Goal: Transaction & Acquisition: Purchase product/service

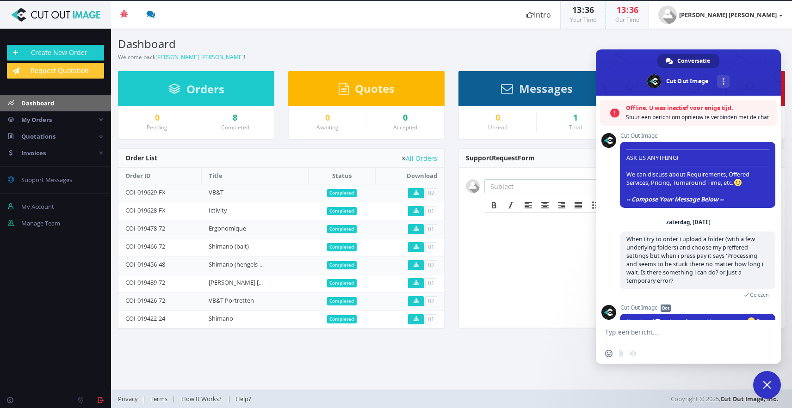
scroll to position [28, 0]
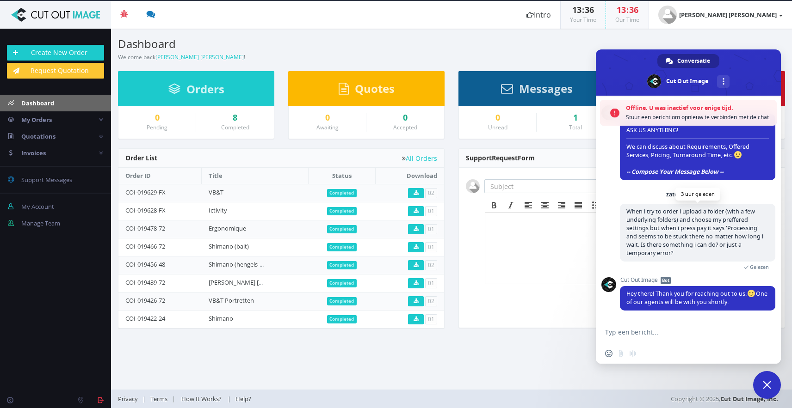
click at [702, 242] on span "When i try to order i upload a folder (with a few underlying folders) and choos…" at bounding box center [694, 232] width 137 height 49
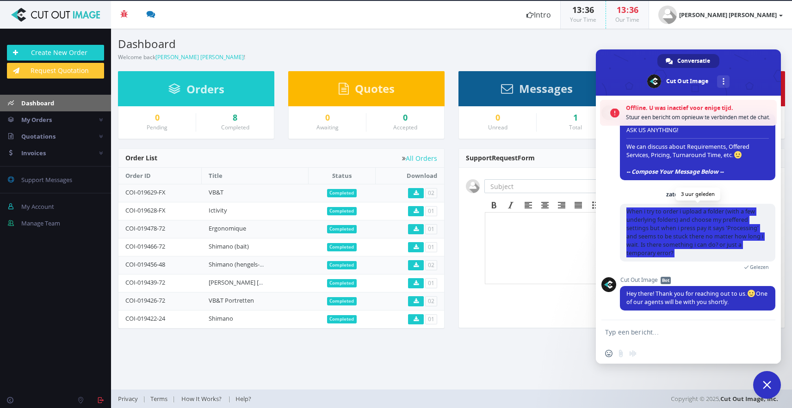
click at [702, 242] on span "When i try to order i upload a folder (with a few underlying folders) and choos…" at bounding box center [694, 232] width 137 height 49
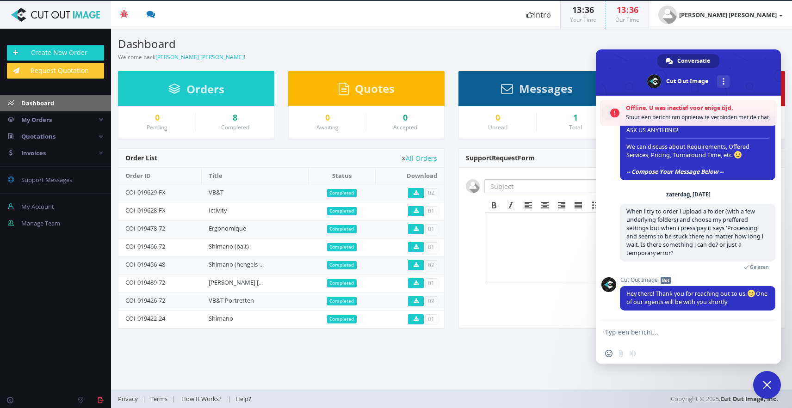
click at [634, 333] on textarea "Typ een bericht..." at bounding box center [679, 332] width 148 height 23
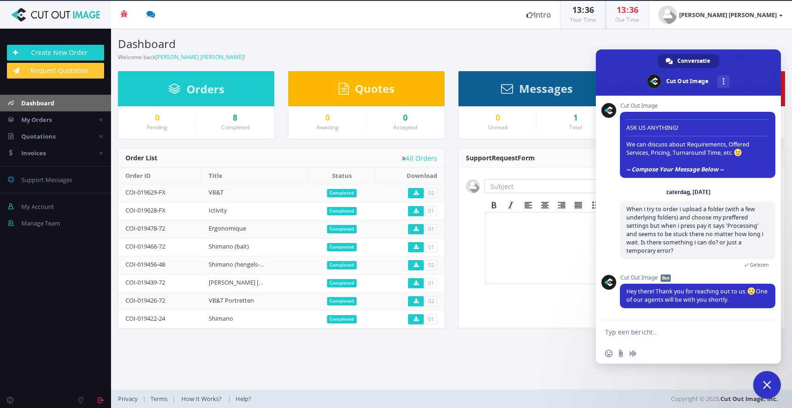
type textarea "'"
click at [77, 187] on link "0 Support Messages" at bounding box center [55, 180] width 111 height 17
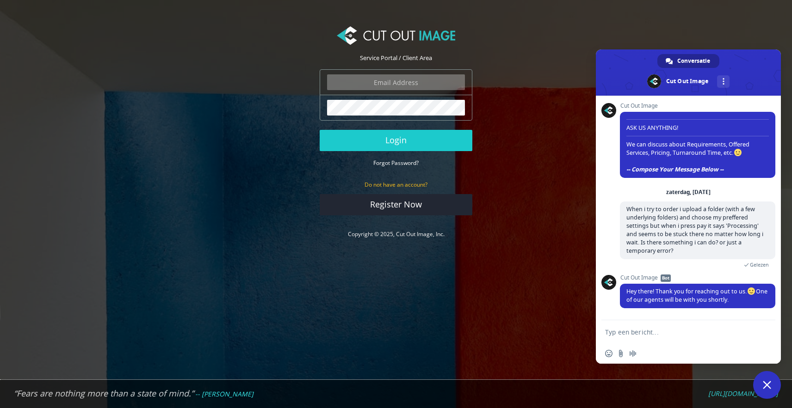
type input "info@noudotten.nl"
click at [396, 140] on button "Login" at bounding box center [396, 140] width 153 height 21
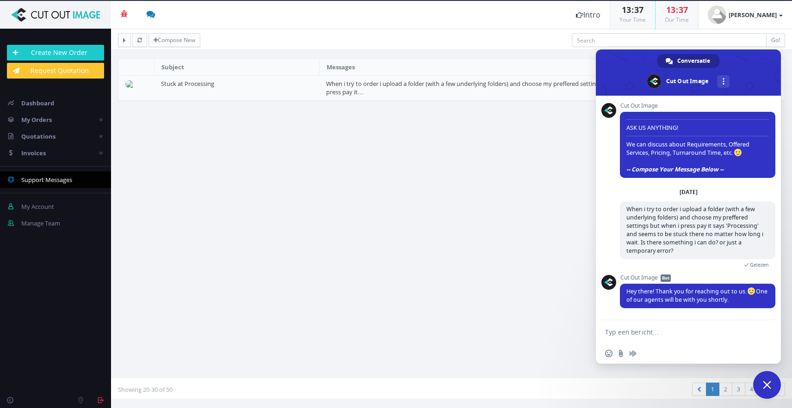
click at [769, 389] on span "Chat sluiten" at bounding box center [767, 385] width 8 height 8
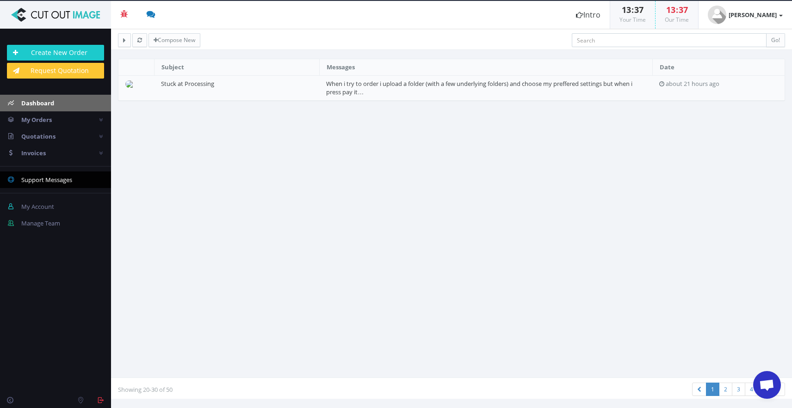
click at [27, 106] on span "Dashboard" at bounding box center [37, 103] width 33 height 8
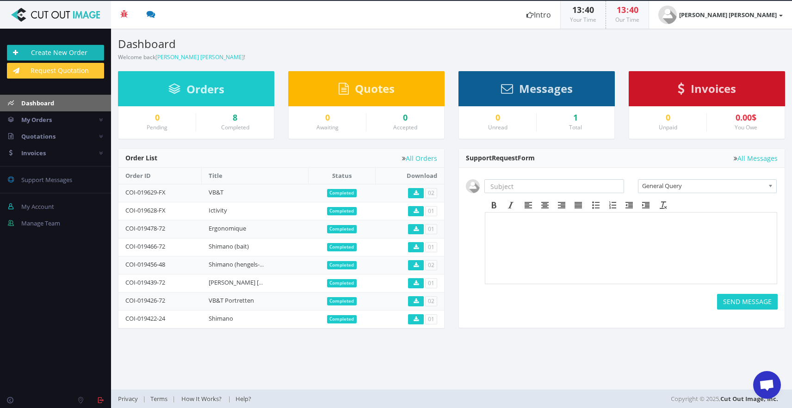
click at [49, 52] on link "Create New Order" at bounding box center [55, 53] width 97 height 16
click at [770, 383] on span "Open de chat" at bounding box center [766, 386] width 15 height 13
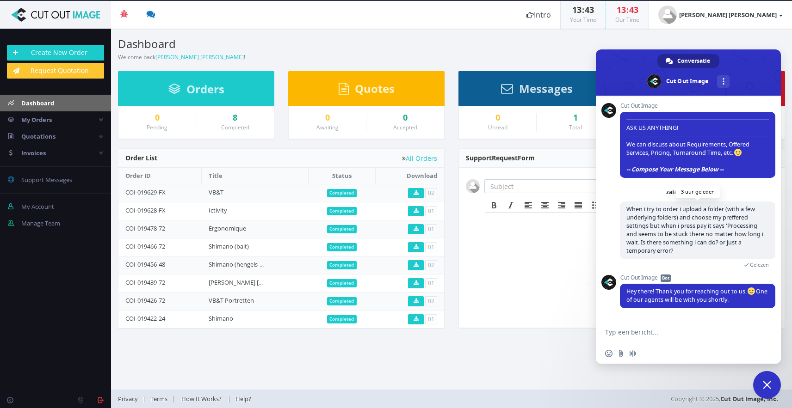
click at [690, 239] on span "When i try to order i upload a folder (with a few underlying folders) and choos…" at bounding box center [694, 229] width 137 height 49
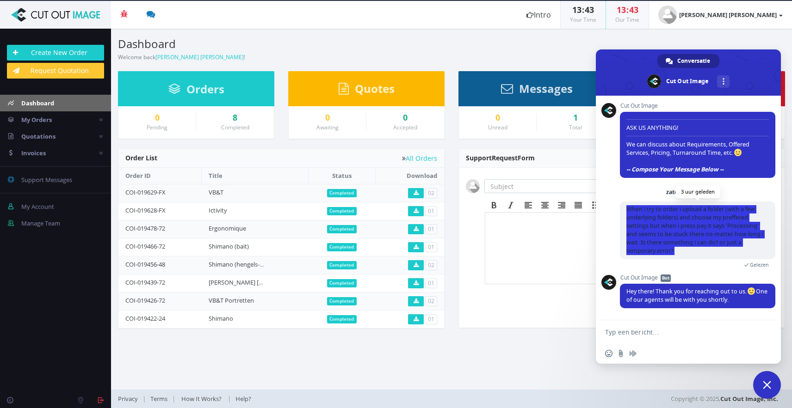
click at [690, 239] on span "When i try to order i upload a folder (with a few underlying folders) and choos…" at bounding box center [694, 229] width 137 height 49
copy div "When i try to order i upload a folder (with a few underlying folders) and choos…"
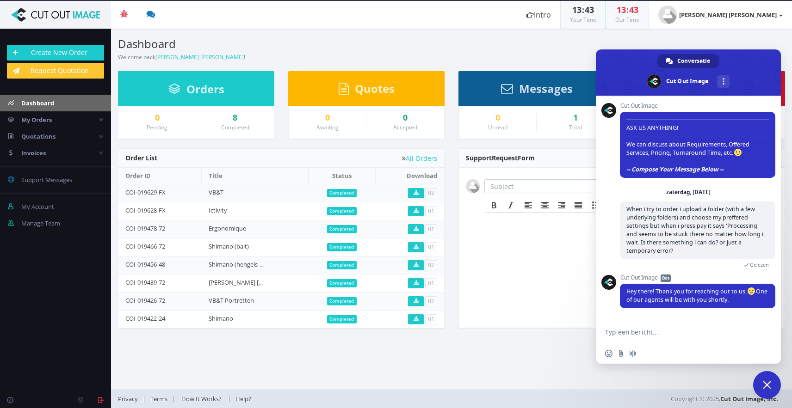
click at [532, 310] on section "General Query Billing Query COI-019628-FX - (Completed) COI-019478-72 - (Comple…" at bounding box center [622, 248] width 326 height 160
click at [494, 344] on section "Dashboard Welcome back Noud Otten ! Create New Order Welcome Noud Otten ! Order…" at bounding box center [451, 209] width 681 height 361
click at [763, 384] on span "Chat sluiten" at bounding box center [767, 385] width 8 height 8
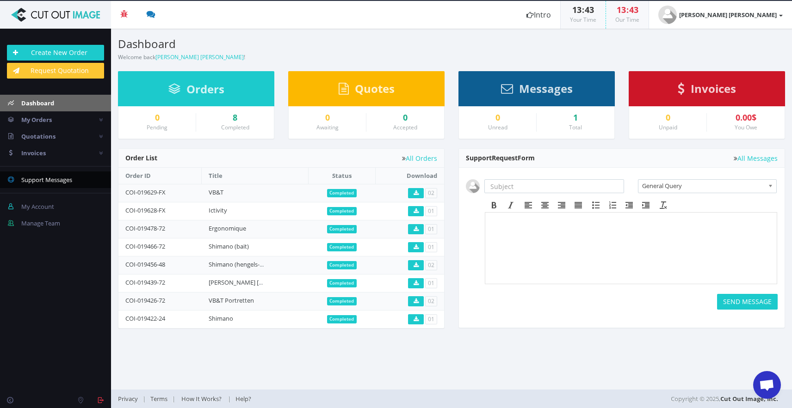
click at [32, 178] on span "Support Messages" at bounding box center [46, 180] width 51 height 8
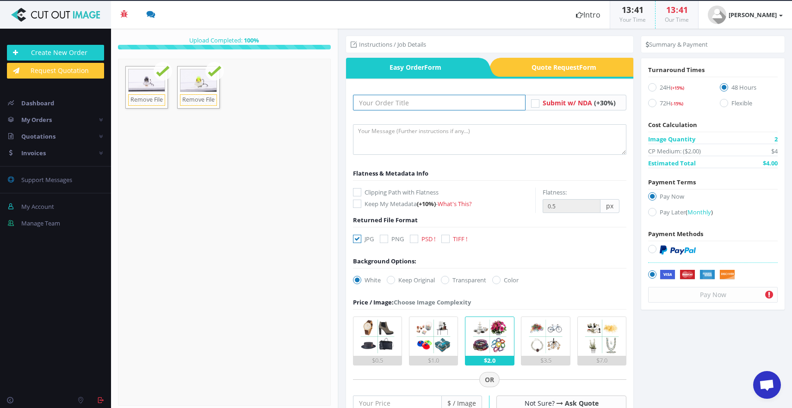
click at [383, 107] on input "text" at bounding box center [439, 103] width 173 height 16
type input "Test"
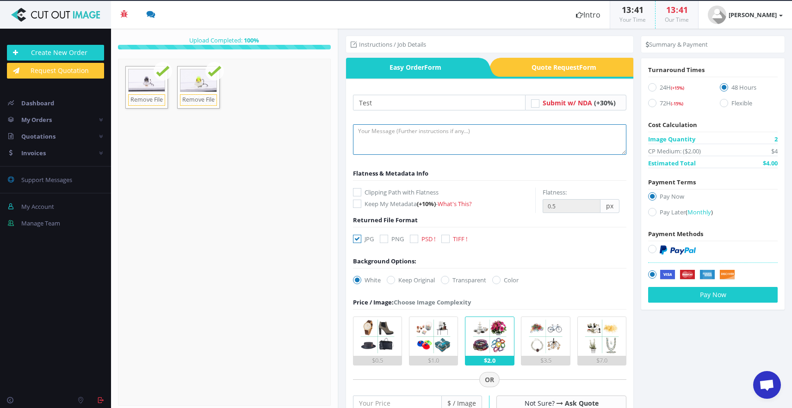
click at [399, 136] on textarea at bounding box center [490, 139] width 274 height 31
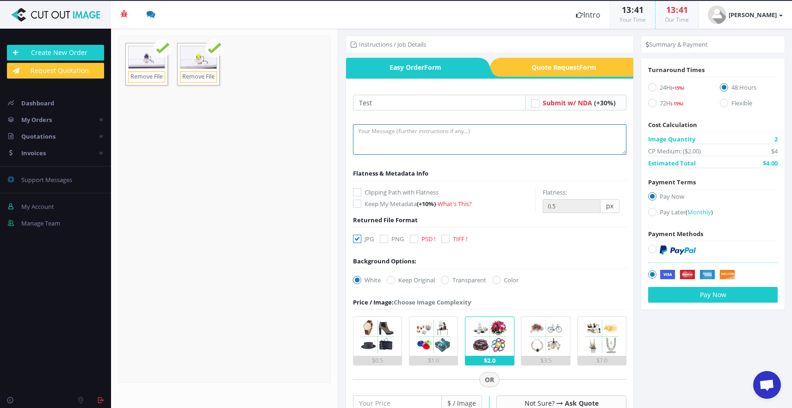
paste textarea "Please put the ‘JPG’ ‘PNG’ ‘PSD’ folders in the parent folder of ‘JPG-met-achte…"
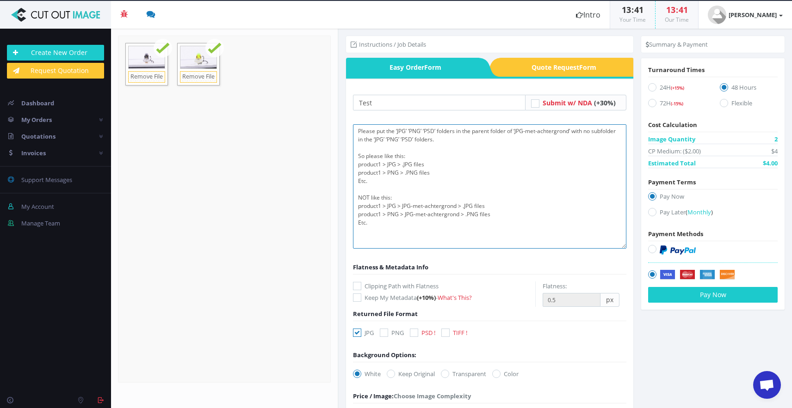
click at [622, 243] on textarea "Please put the ‘JPG’ ‘PNG’ ‘PSD’ folders in the parent folder of ‘JPG-met-achte…" at bounding box center [489, 186] width 273 height 124
type textarea "Please put the ‘JPG’ ‘PNG’ ‘PSD’ folders in the parent folder of ‘JPG-met-achte…"
click at [388, 287] on label "Clipping Path with Flatness" at bounding box center [444, 284] width 182 height 9
click at [361, 287] on input "Clipping Path with Flatness" at bounding box center [358, 285] width 6 height 6
checkbox input "true"
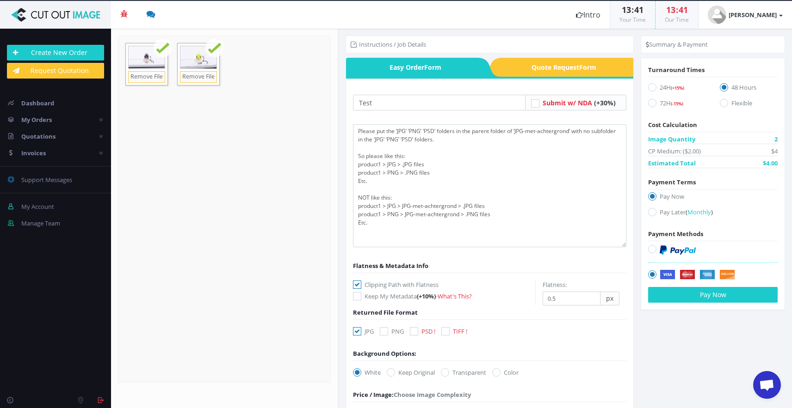
scroll to position [35, 0]
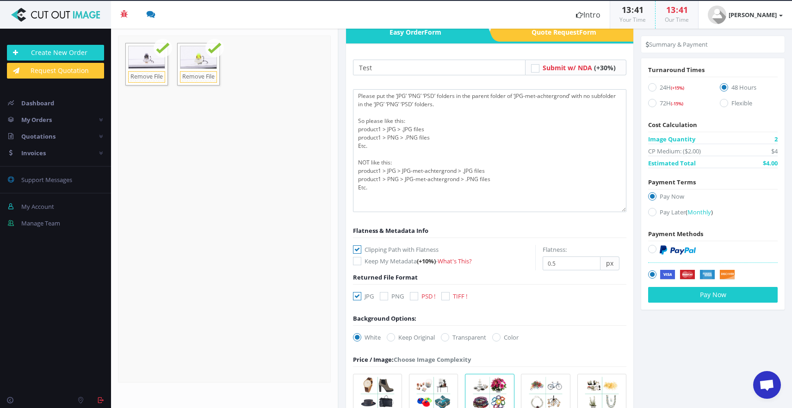
click at [414, 294] on icon at bounding box center [414, 296] width 8 height 8
click at [414, 294] on input "PSD !" at bounding box center [415, 297] width 6 height 6
checkbox input "true"
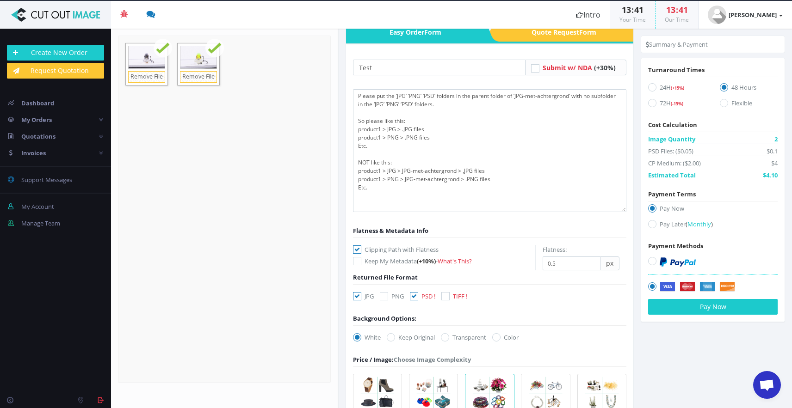
click at [388, 294] on icon at bounding box center [384, 296] width 8 height 8
click at [388, 294] on input "PNG" at bounding box center [385, 297] width 6 height 6
checkbox input "true"
click at [455, 336] on label "Transparent" at bounding box center [463, 337] width 45 height 9
click at [449, 336] on input "Transparent" at bounding box center [446, 338] width 6 height 6
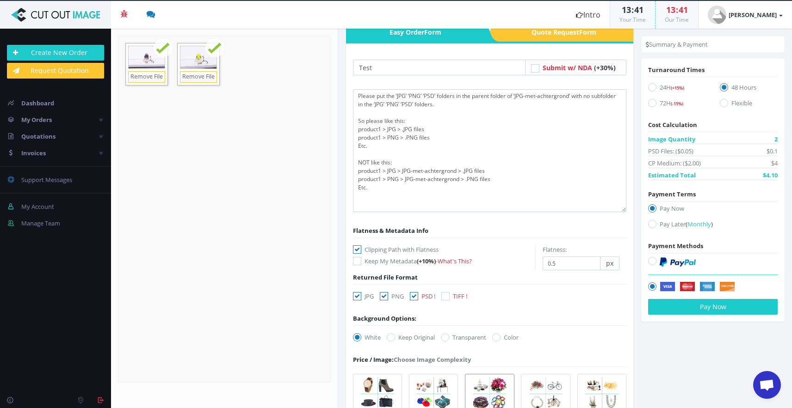
radio input "true"
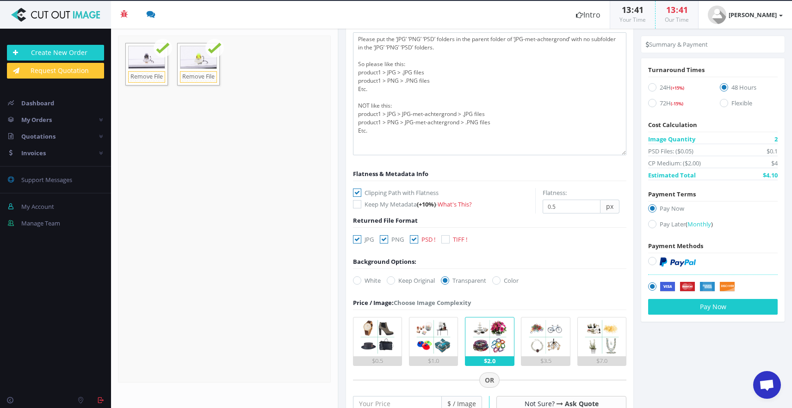
click at [354, 334] on label "$0.5" at bounding box center [377, 341] width 49 height 49
click at [0, 0] on input "$0.5" at bounding box center [0, 0] width 0 height 0
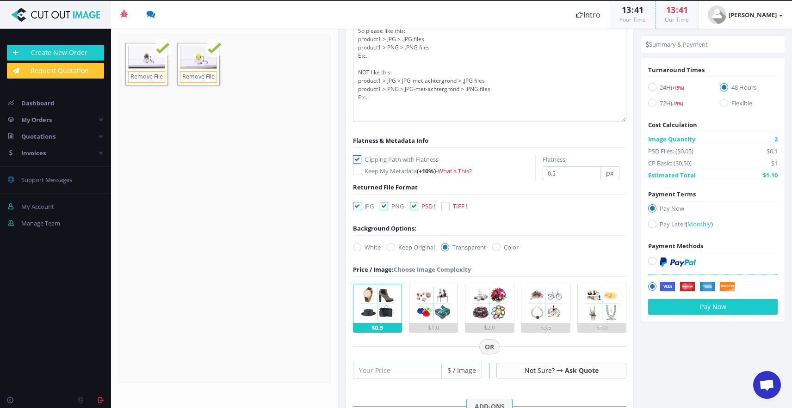
scroll to position [125, 0]
click at [728, 105] on label "Flexible" at bounding box center [749, 105] width 58 height 12
click at [728, 105] on input "Flexible" at bounding box center [725, 103] width 6 height 6
radio input "true"
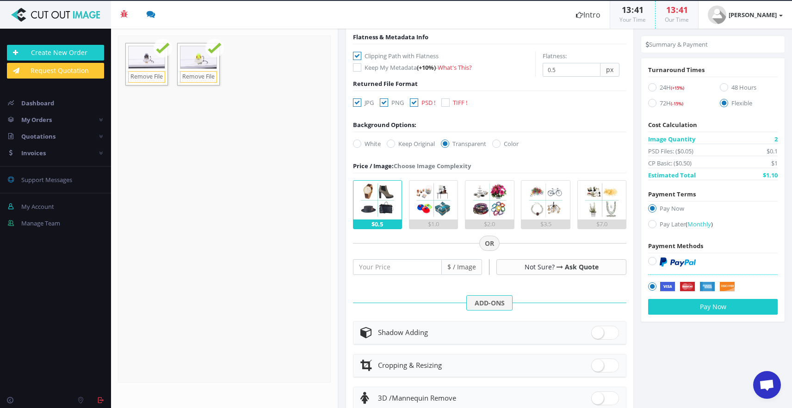
scroll to position [246, 0]
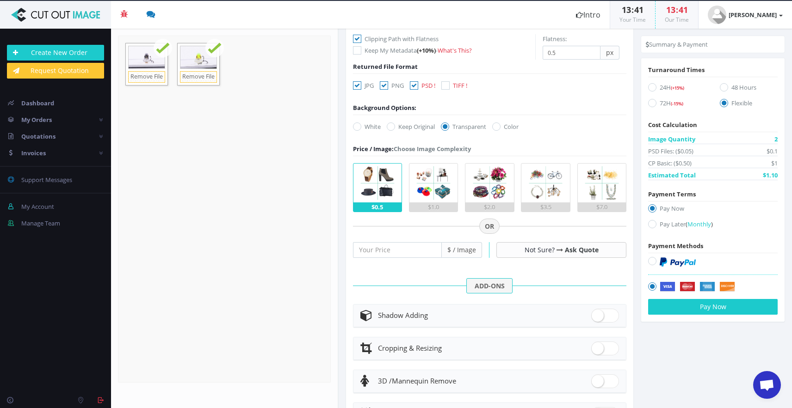
click at [648, 262] on icon at bounding box center [652, 261] width 8 height 8
click at [650, 262] on input "radio" at bounding box center [653, 262] width 6 height 6
radio input "true"
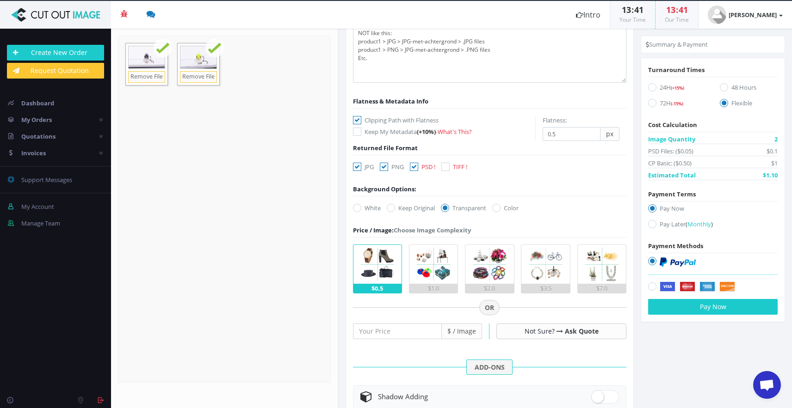
scroll to position [165, 0]
click at [589, 137] on input "0.5" at bounding box center [572, 134] width 58 height 14
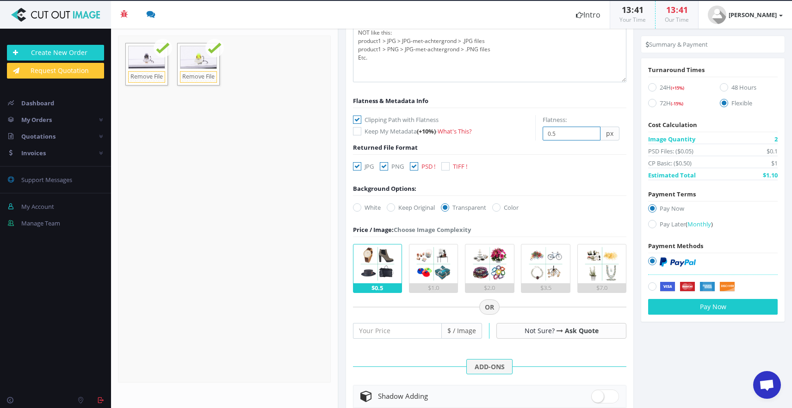
click at [589, 137] on input "0.5" at bounding box center [572, 134] width 58 height 14
click at [589, 134] on input "0.4" at bounding box center [572, 134] width 58 height 14
click at [589, 134] on input "0.3" at bounding box center [572, 134] width 58 height 14
click at [589, 134] on input "0.2" at bounding box center [572, 134] width 58 height 14
type input "0.3"
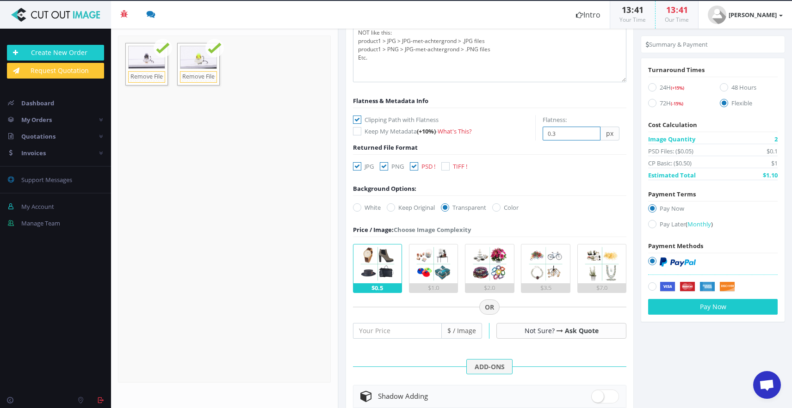
click at [588, 131] on input "0.3" at bounding box center [572, 134] width 58 height 14
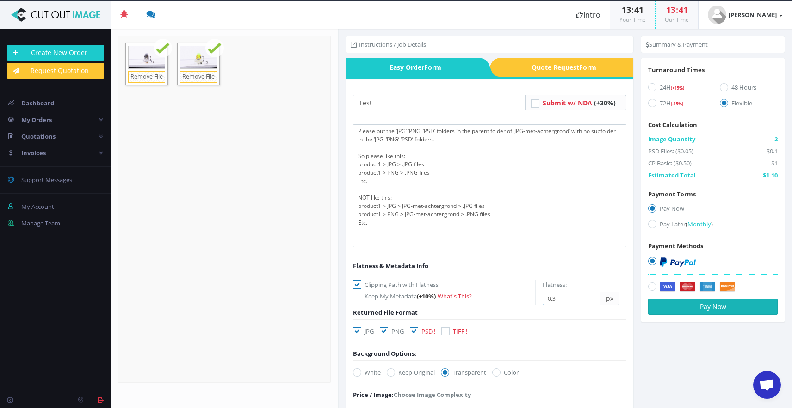
scroll to position [0, 0]
click at [687, 310] on button "Pay Now" at bounding box center [713, 307] width 130 height 16
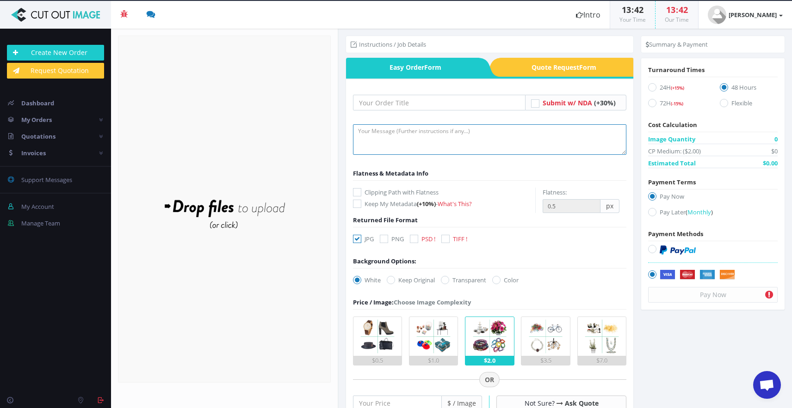
click at [414, 137] on textarea at bounding box center [490, 139] width 274 height 31
paste textarea "Please put the ‘JPG’ ‘PNG’ ‘PSD’ folders in the parent folder of ‘JPG-met-achte…"
type textarea "Please put the ‘JPG’ ‘PNG’ ‘PSD’ folders in the parent folder of ‘JPG-met-achte…"
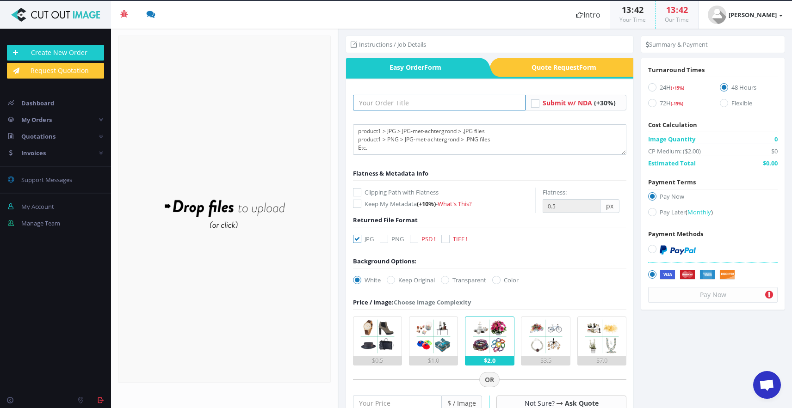
click at [396, 105] on input "text" at bounding box center [439, 103] width 173 height 16
type input "test"
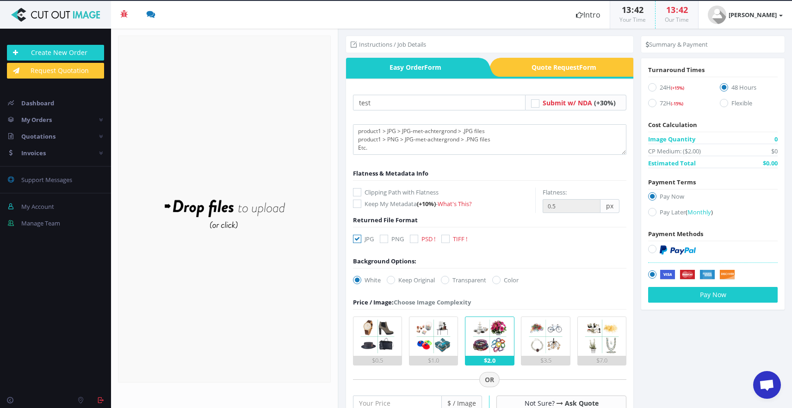
click at [357, 188] on icon at bounding box center [357, 192] width 8 height 8
click at [357, 190] on input "Clipping Path with Flatness" at bounding box center [358, 193] width 6 height 6
checkbox input "true"
click at [389, 240] on label "PNG" at bounding box center [392, 239] width 24 height 9
click at [388, 240] on input "PNG" at bounding box center [385, 239] width 6 height 6
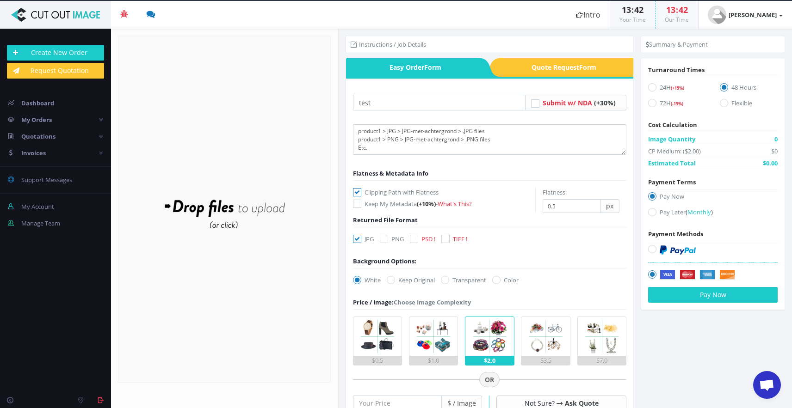
checkbox input "true"
click at [411, 240] on icon at bounding box center [414, 239] width 8 height 8
click at [412, 240] on input "PSD !" at bounding box center [415, 239] width 6 height 6
checkbox input "true"
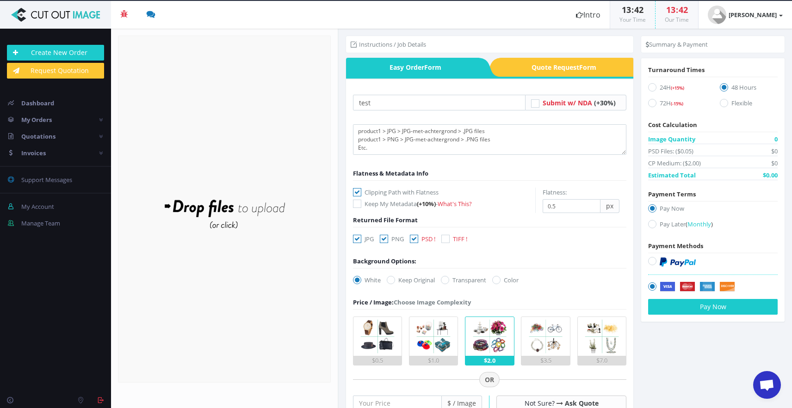
click at [450, 283] on label "Transparent" at bounding box center [463, 280] width 45 height 9
click at [449, 283] on input "Transparent" at bounding box center [446, 281] width 6 height 6
radio input "true"
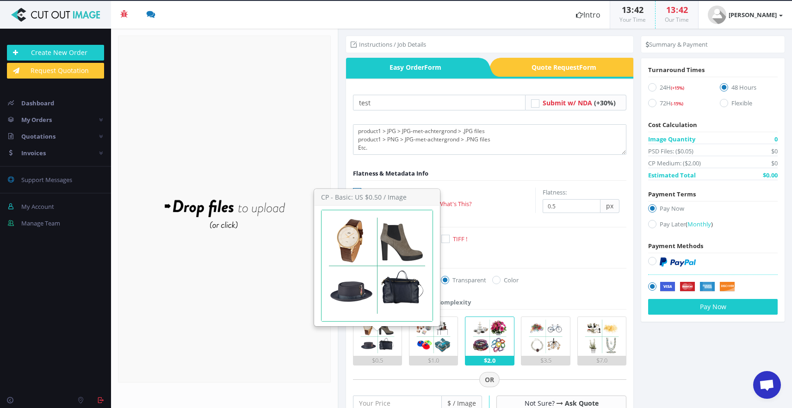
click at [388, 333] on img at bounding box center [377, 336] width 39 height 39
click at [0, 0] on input "$0.5" at bounding box center [0, 0] width 0 height 0
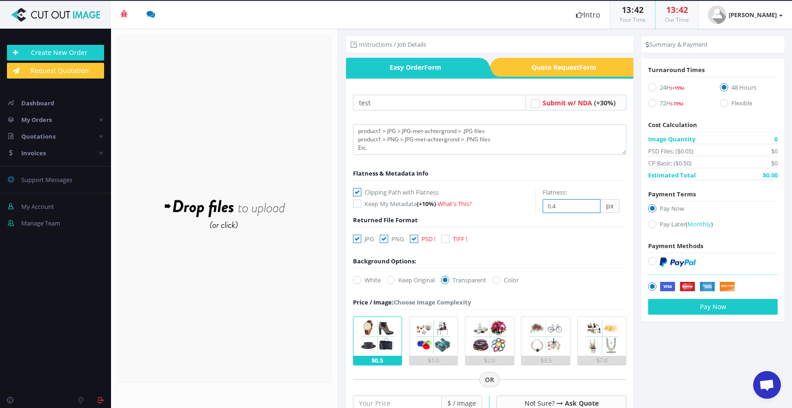
click at [588, 209] on input "0.4" at bounding box center [572, 206] width 58 height 14
type input "0.3"
click at [588, 209] on input "0.3" at bounding box center [572, 206] width 58 height 14
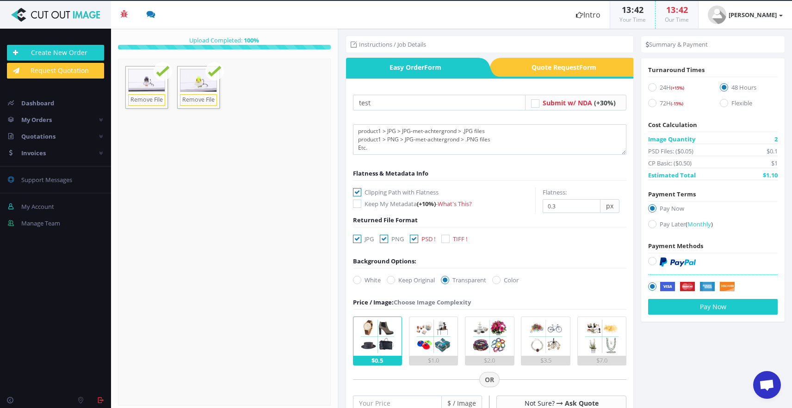
click at [674, 263] on img at bounding box center [678, 262] width 36 height 9
click at [656, 263] on input "radio" at bounding box center [653, 262] width 6 height 6
radio input "true"
click at [671, 221] on label "Pay Later ( Monthly )" at bounding box center [713, 226] width 130 height 12
click at [656, 222] on input "Pay Later ( Monthly )" at bounding box center [653, 225] width 6 height 6
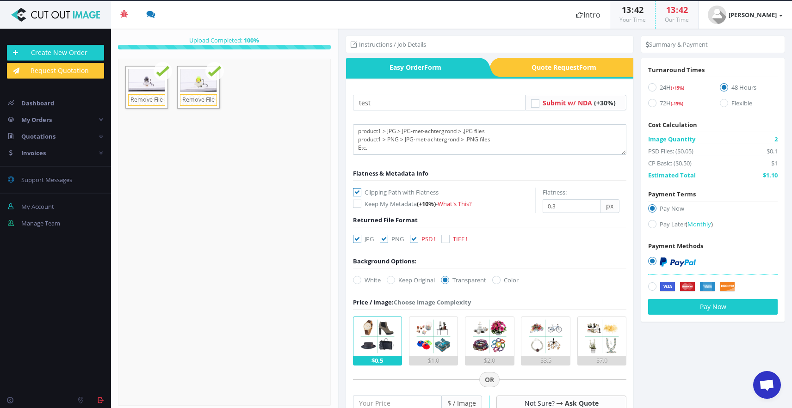
radio input "true"
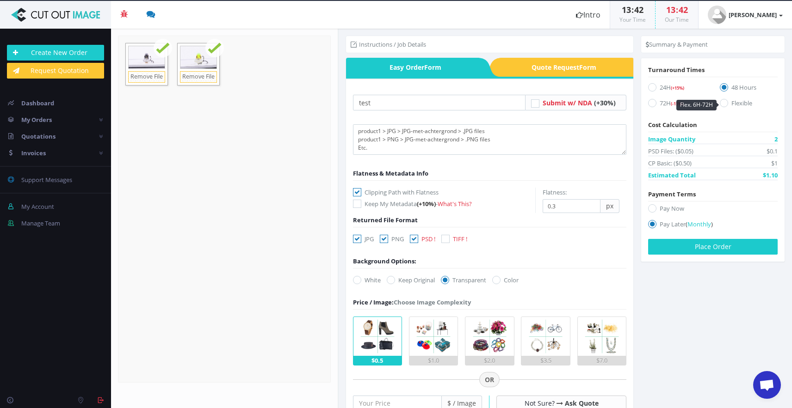
click at [733, 100] on label "Flexible" at bounding box center [749, 105] width 58 height 12
click at [728, 100] on input "Flexible" at bounding box center [725, 103] width 6 height 6
radio input "true"
click at [678, 247] on button "Place Order" at bounding box center [713, 247] width 130 height 16
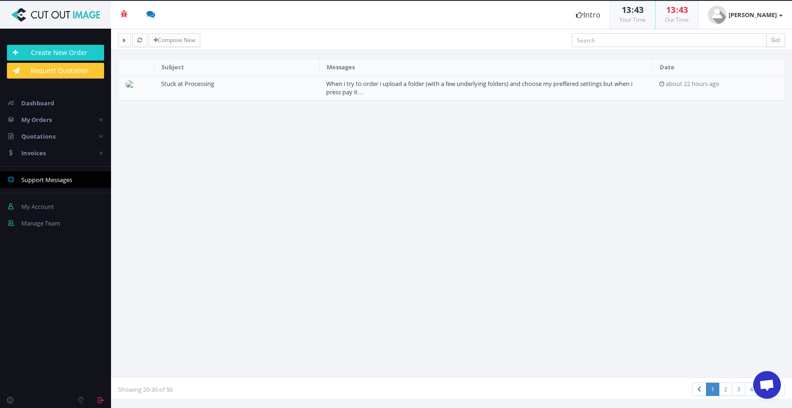
click at [53, 15] on img at bounding box center [55, 15] width 97 height 14
